Goal: Task Accomplishment & Management: Complete application form

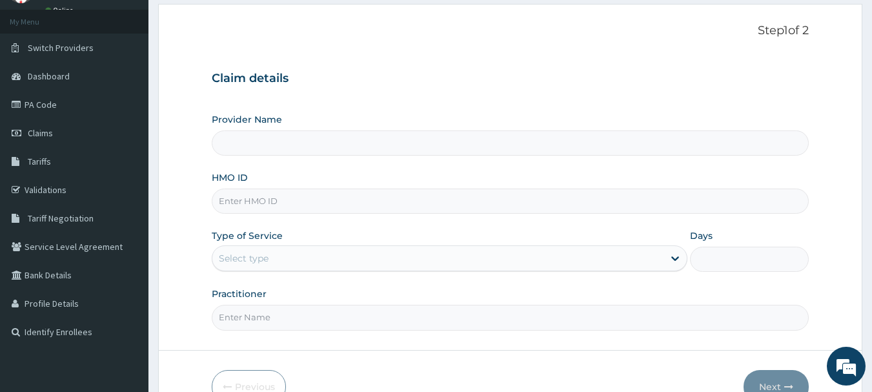
scroll to position [65, 0]
type input "bxl/10054/b"
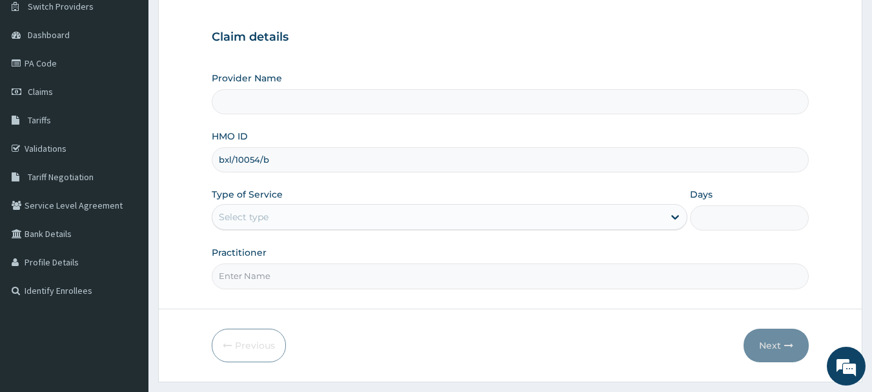
scroll to position [129, 0]
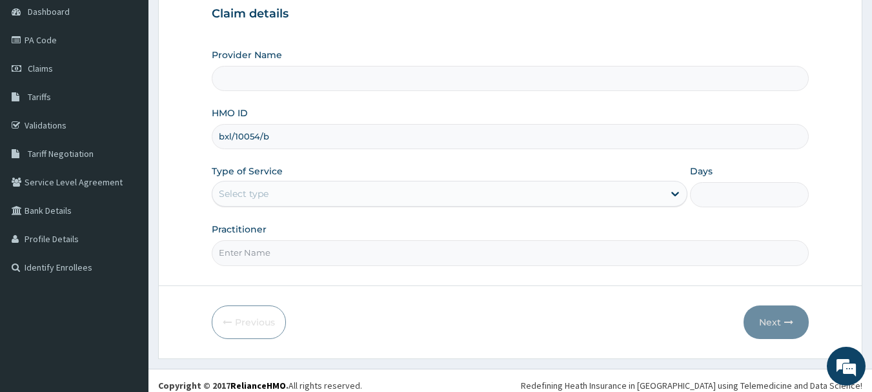
type input "Ibijola Medical center"
type input "bxl/10054/b"
click at [325, 197] on div "Select type" at bounding box center [437, 193] width 451 height 21
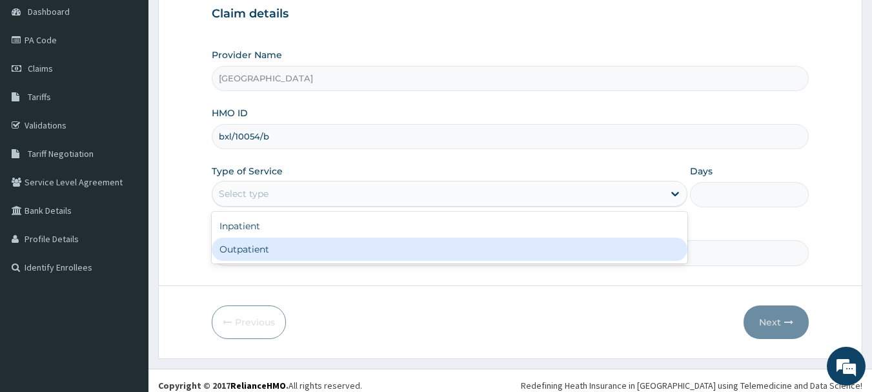
click at [283, 250] on div "Outpatient" at bounding box center [450, 249] width 476 height 23
type input "1"
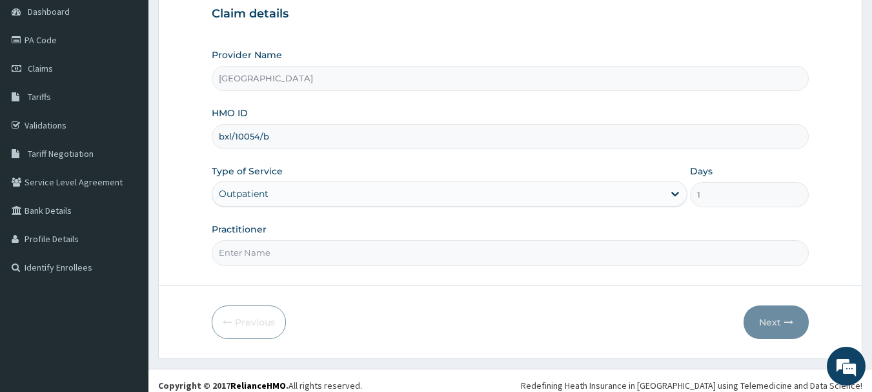
click at [276, 252] on input "Practitioner" at bounding box center [511, 252] width 598 height 25
type input "DR KARINA"
click at [769, 320] on button "Next" at bounding box center [776, 322] width 65 height 34
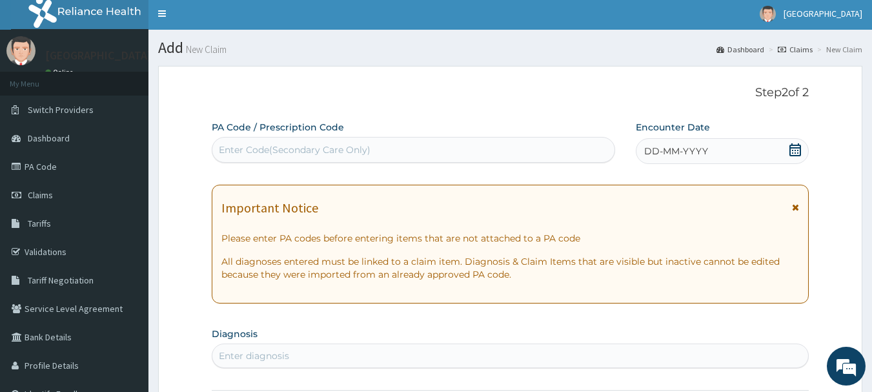
scroll to position [0, 0]
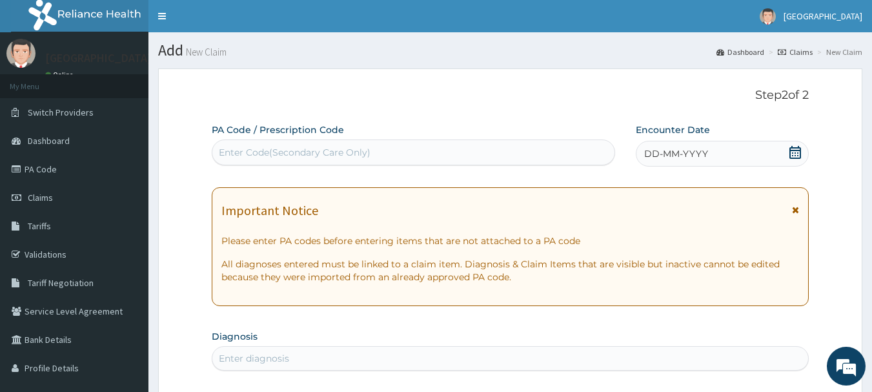
click at [321, 147] on div "Enter Code(Secondary Care Only)" at bounding box center [295, 152] width 152 height 13
type input "PA/E7EDO6"
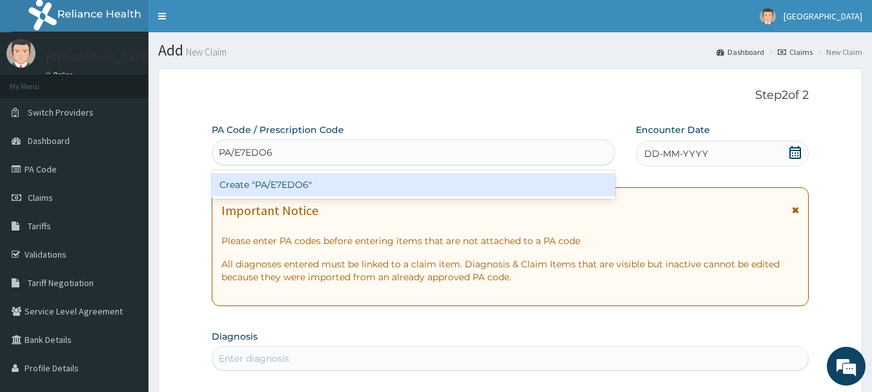
click at [371, 187] on div "Create "PA/E7EDO6"" at bounding box center [414, 184] width 404 height 23
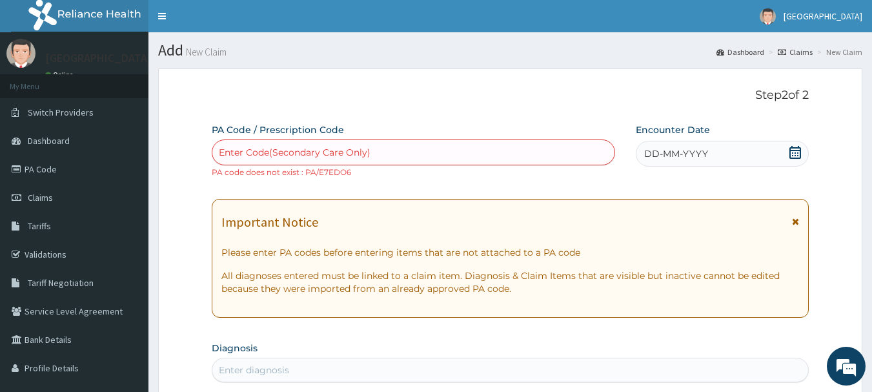
click at [432, 151] on div "Enter Code(Secondary Care Only)" at bounding box center [413, 152] width 403 height 21
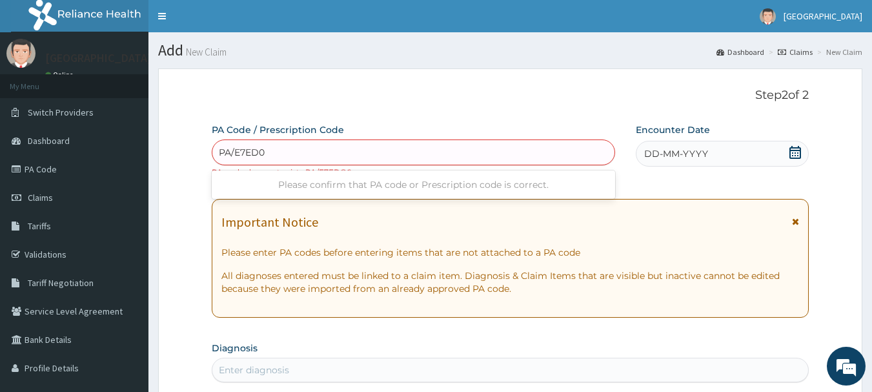
type input "PA/E7ED06"
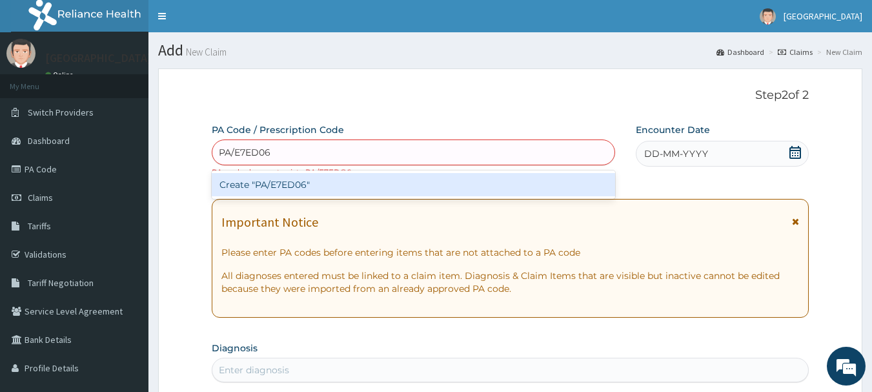
click at [391, 178] on div "Create "PA/E7ED06"" at bounding box center [414, 184] width 404 height 23
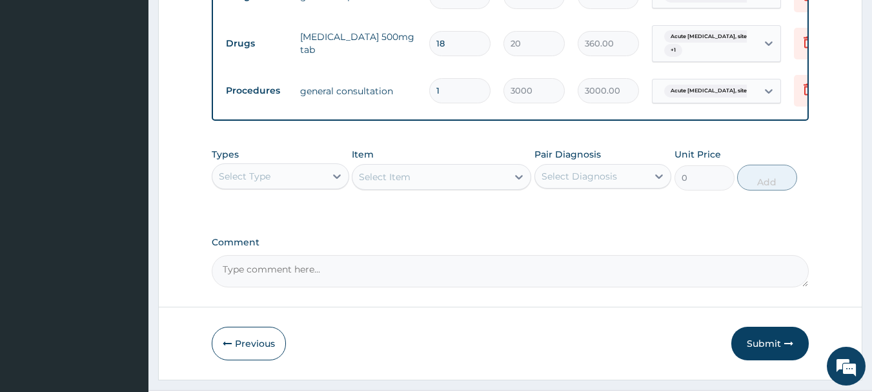
scroll to position [582, 0]
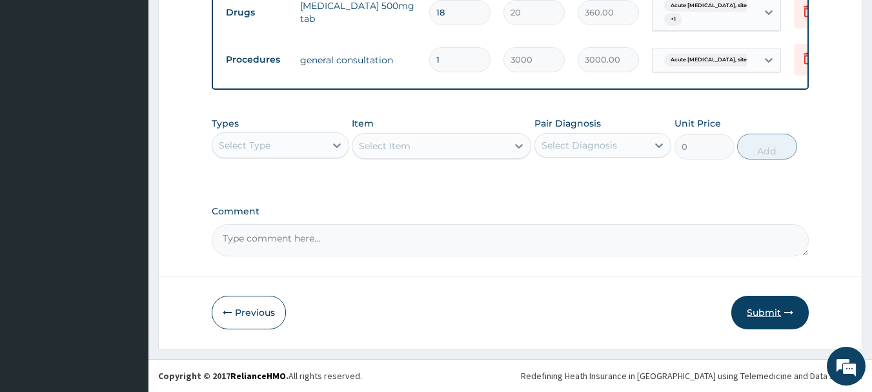
click at [769, 314] on button "Submit" at bounding box center [769, 313] width 77 height 34
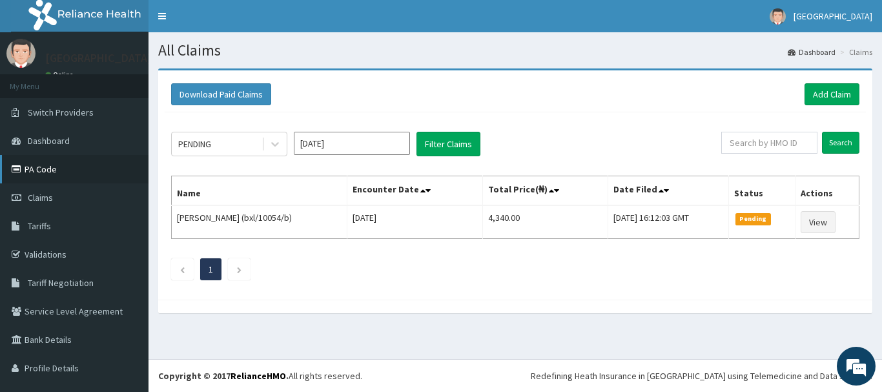
click at [45, 168] on link "PA Code" at bounding box center [74, 169] width 148 height 28
